Goal: Task Accomplishment & Management: Use online tool/utility

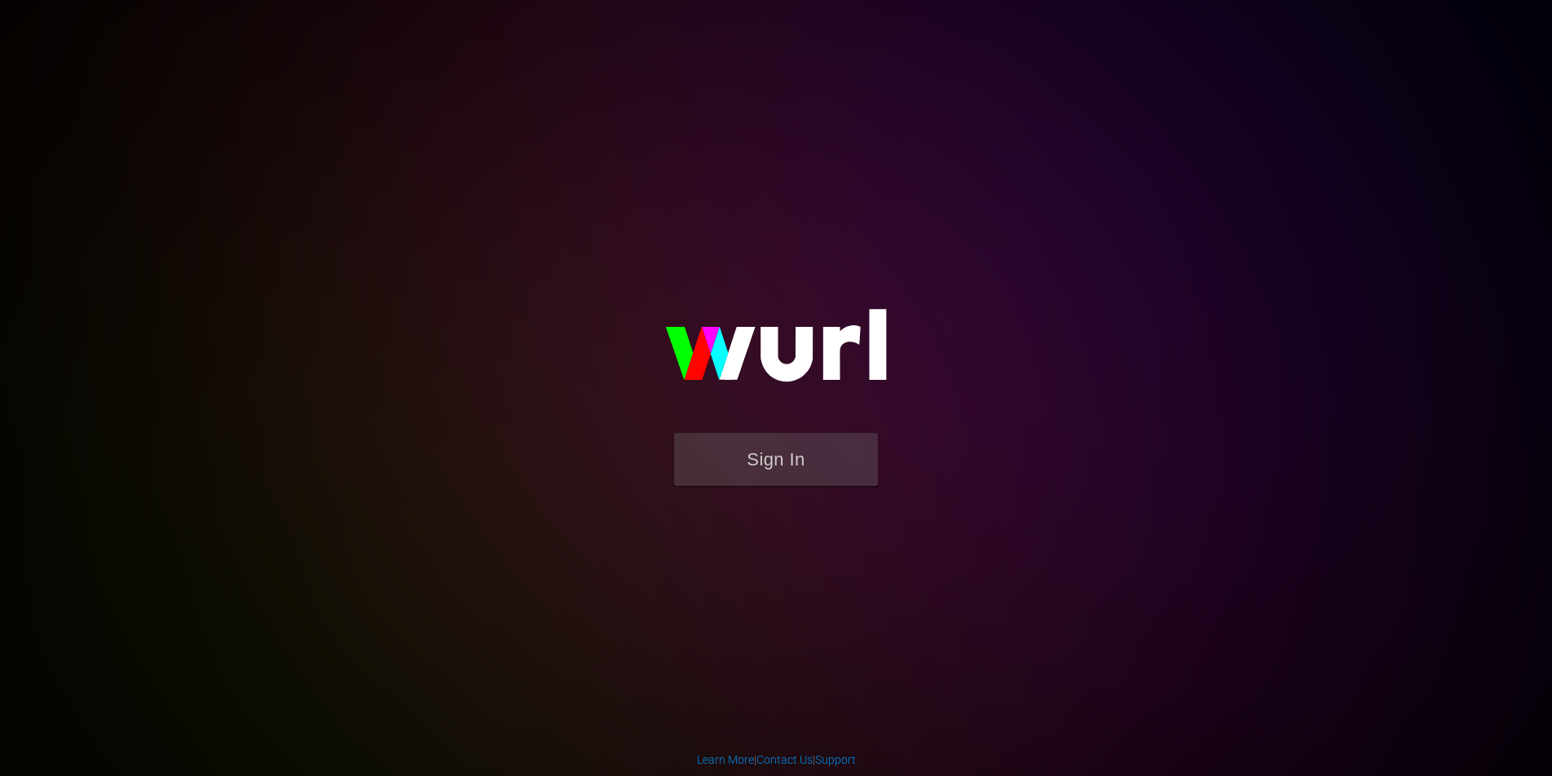
drag, startPoint x: 665, startPoint y: 493, endPoint x: 673, endPoint y: 491, distance: 8.5
click at [673, 492] on form "Sign In" at bounding box center [776, 467] width 326 height 69
click at [716, 469] on button "Sign In" at bounding box center [776, 459] width 204 height 53
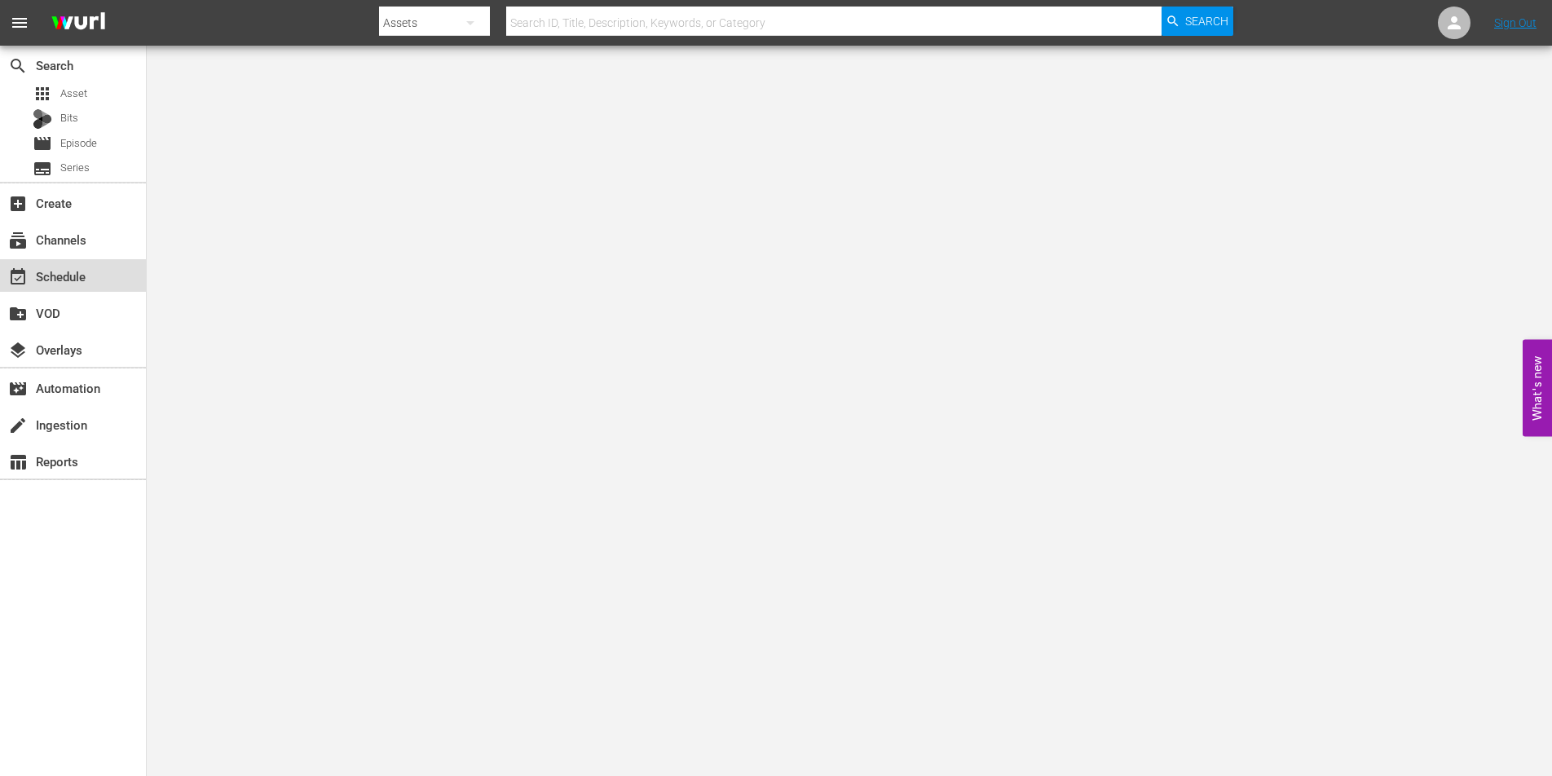
click at [61, 271] on div "event_available Schedule" at bounding box center [45, 274] width 91 height 15
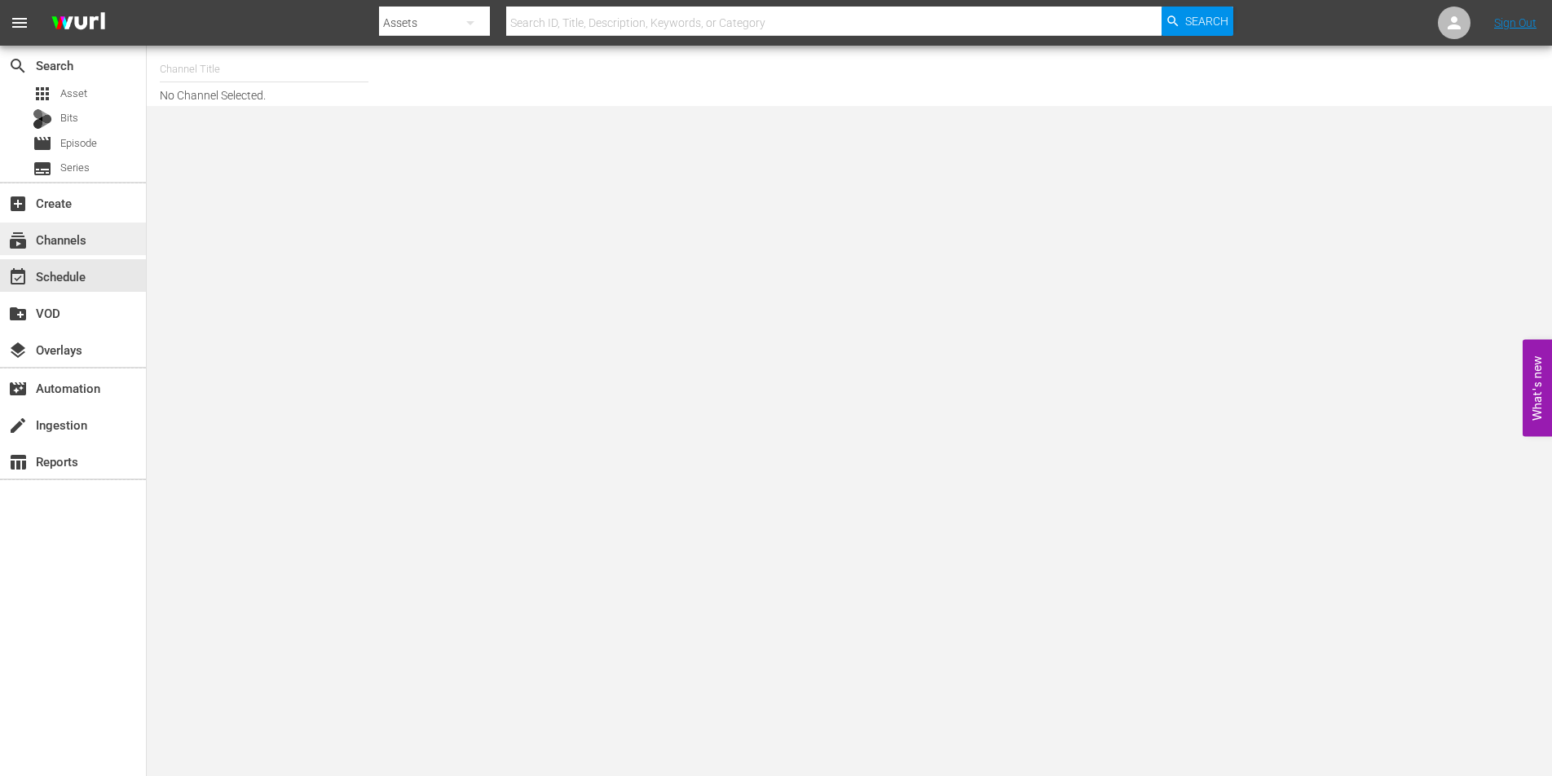
click at [71, 234] on div "subscriptions Channels" at bounding box center [45, 237] width 91 height 15
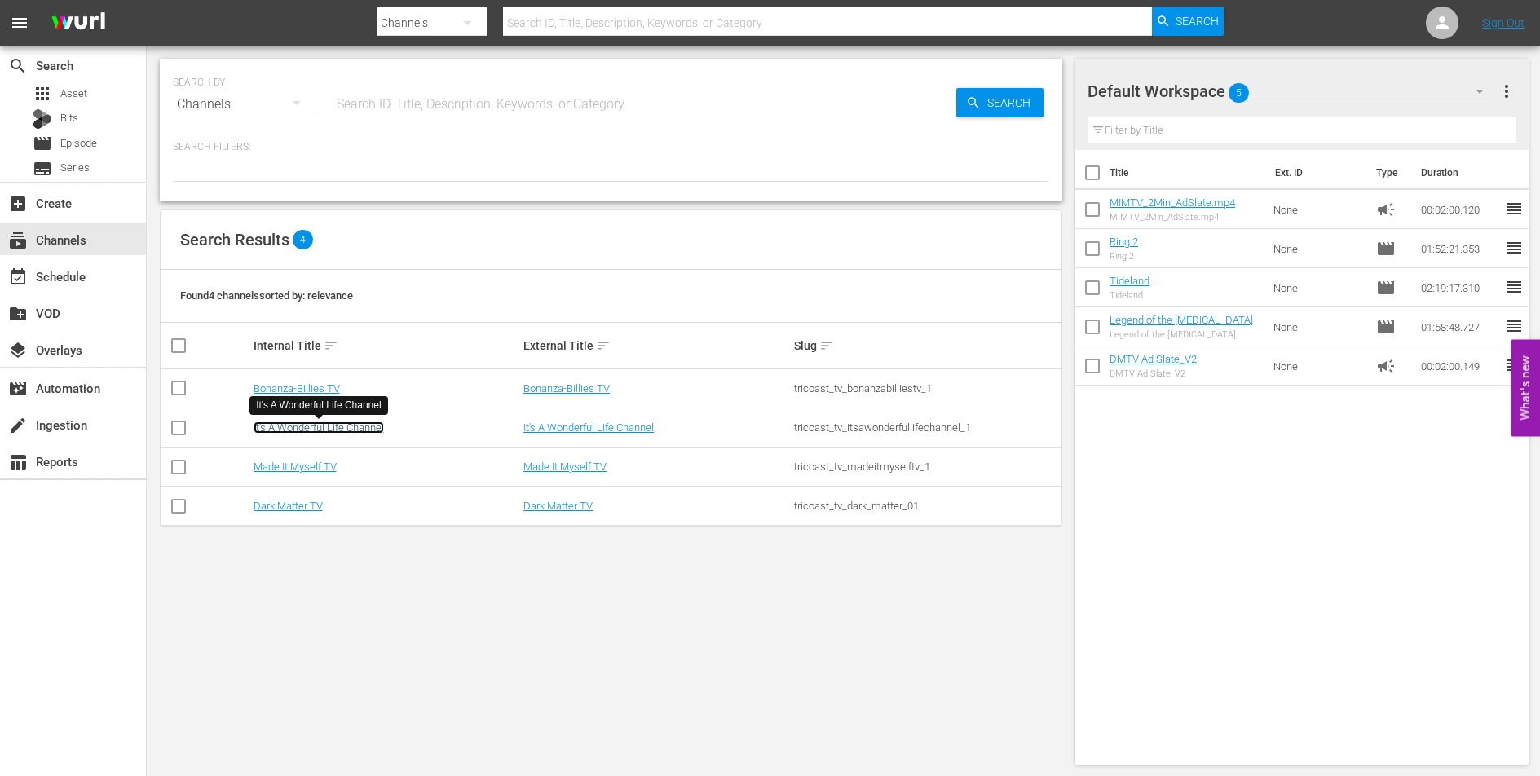
click at [370, 426] on link "It's A Wonderful Life Channel" at bounding box center [319, 428] width 130 height 12
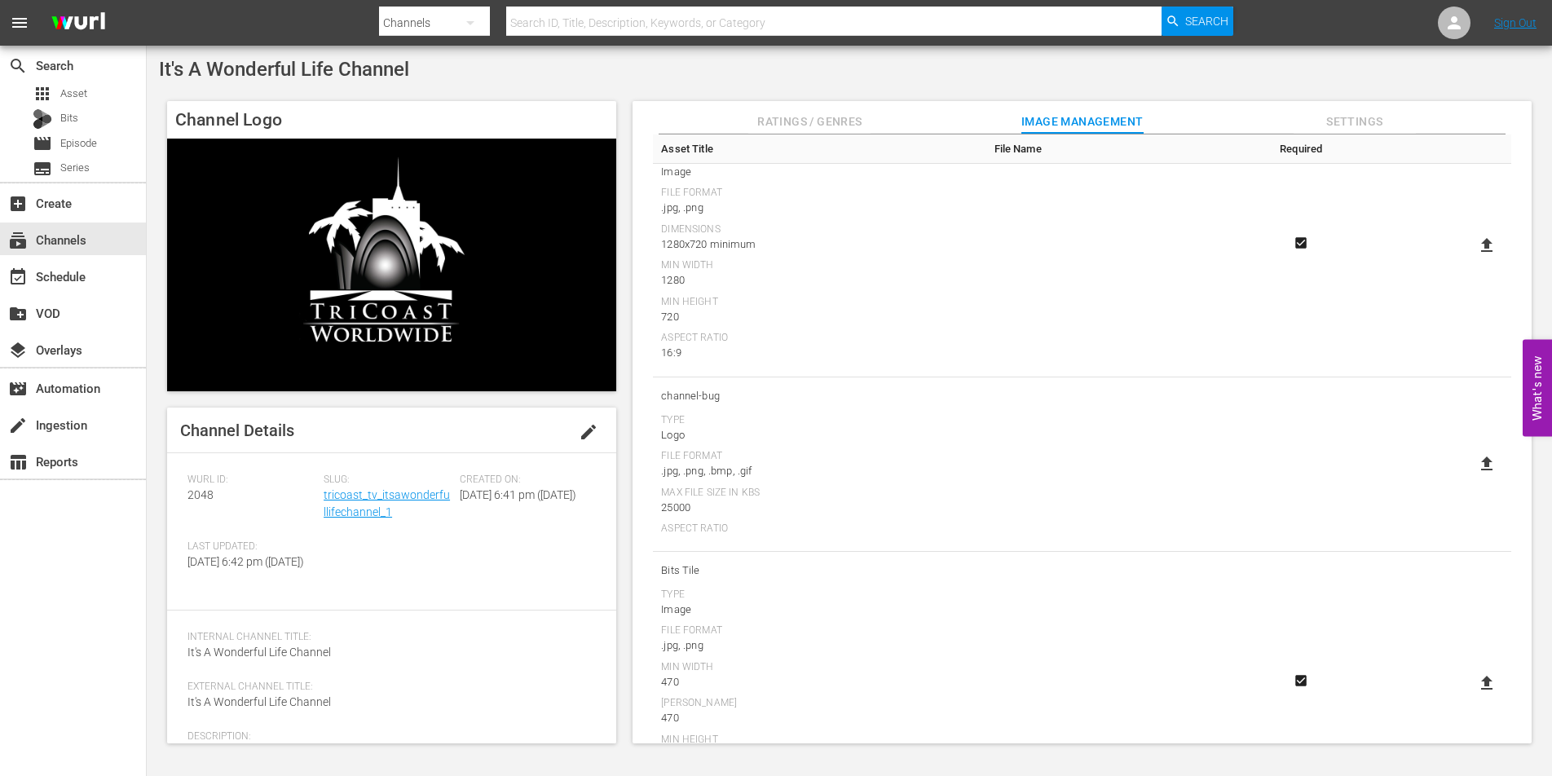
scroll to position [360, 0]
click at [859, 113] on span "Ratings / Genres" at bounding box center [809, 122] width 122 height 20
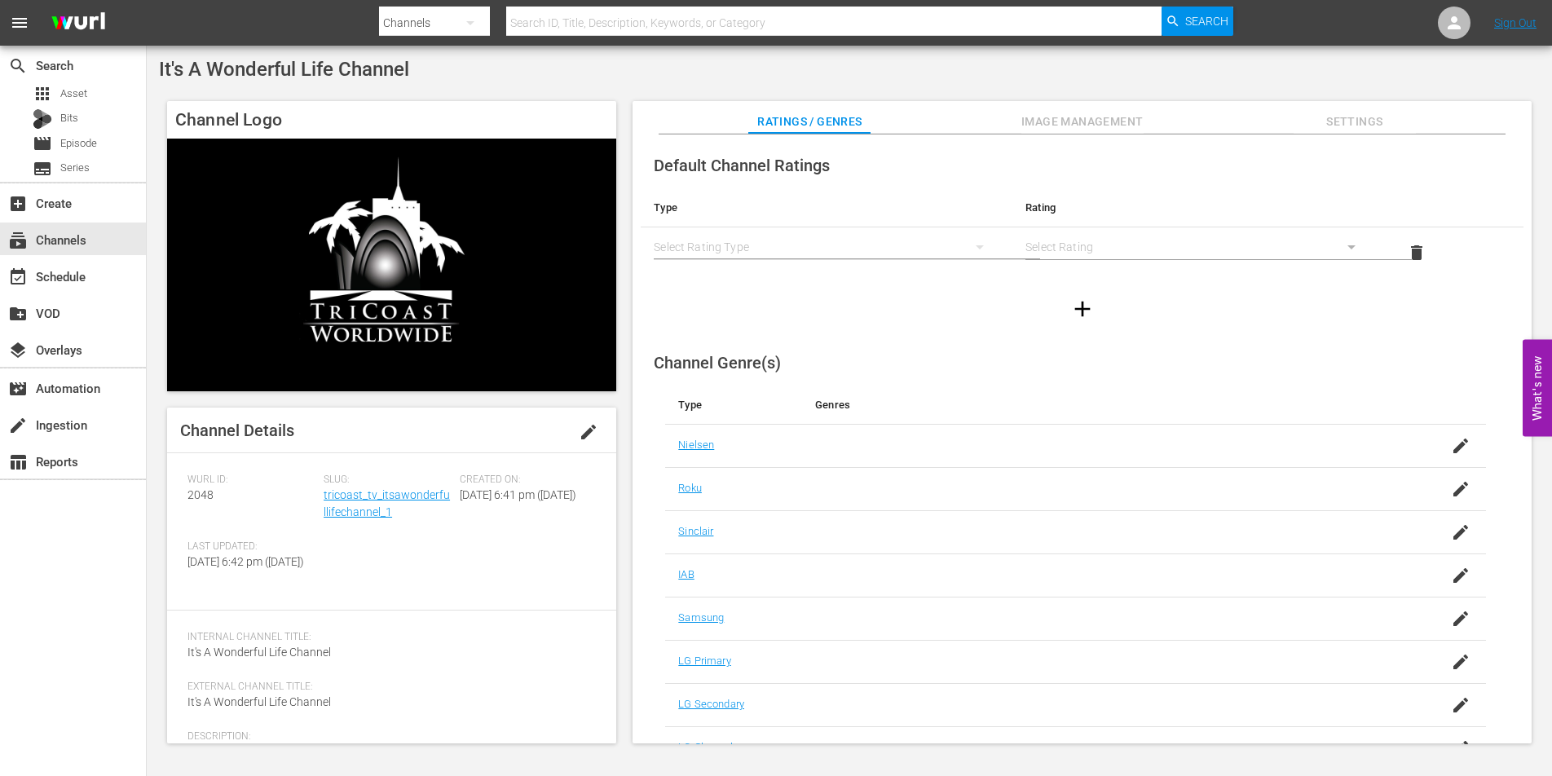
click at [1338, 121] on span "Settings" at bounding box center [1355, 122] width 122 height 20
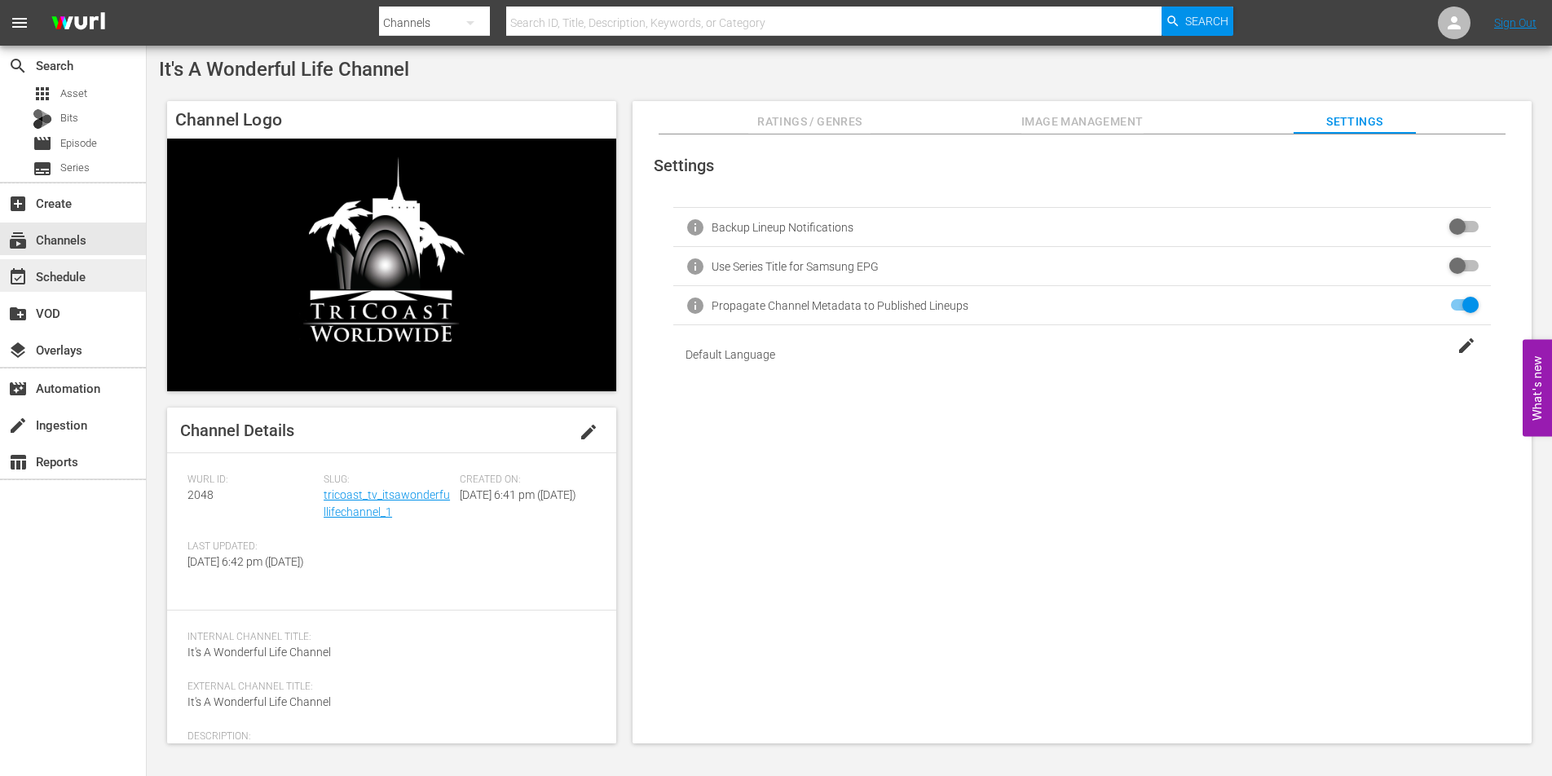
click at [73, 276] on div "event_available Schedule" at bounding box center [45, 274] width 91 height 15
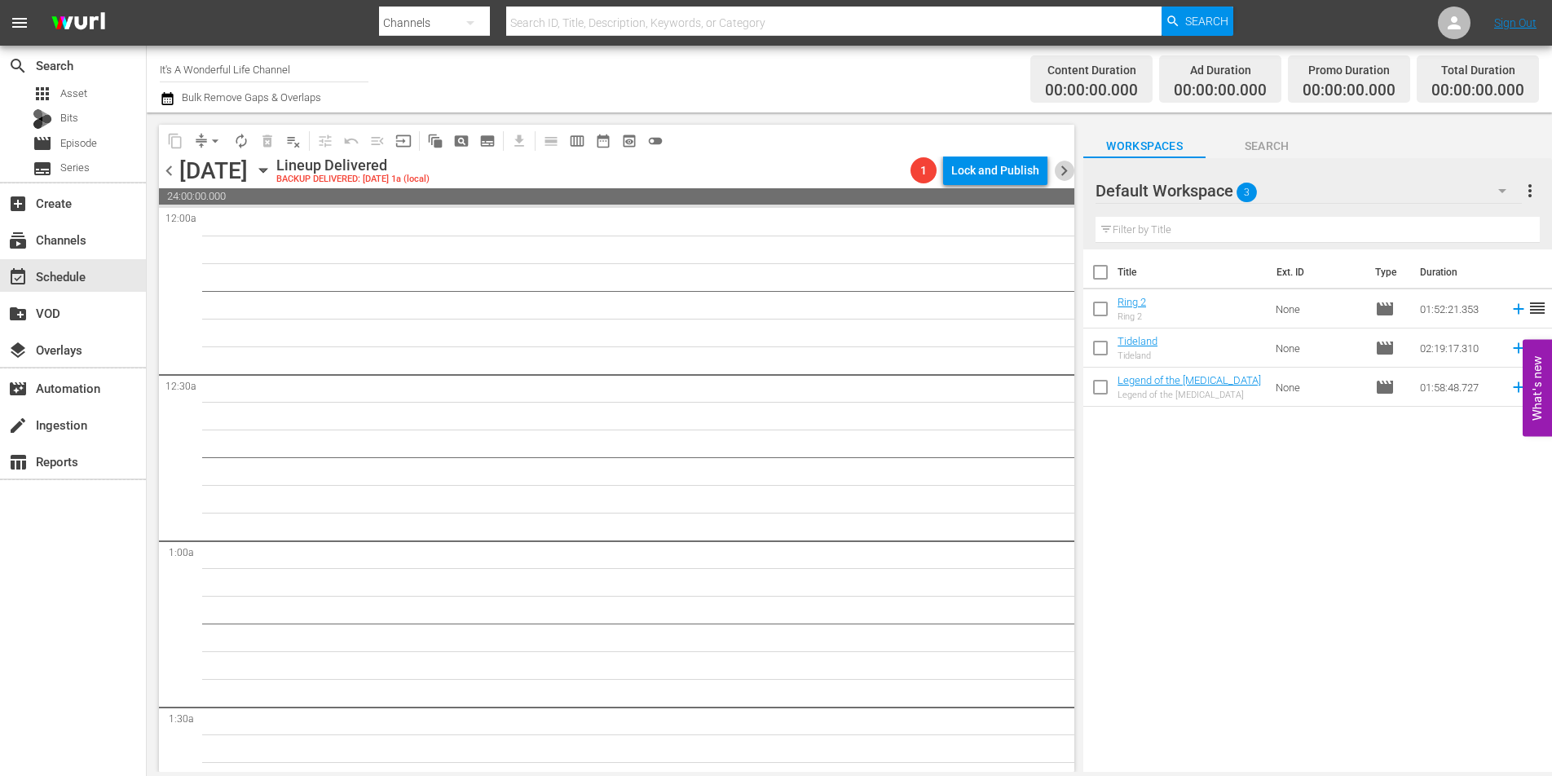
click at [1062, 170] on span "chevron_right" at bounding box center [1064, 171] width 20 height 20
click at [171, 175] on span "chevron_left" at bounding box center [169, 171] width 20 height 20
